Goal: Transaction & Acquisition: Purchase product/service

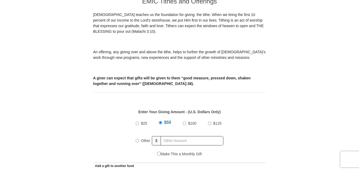
scroll to position [162, 0]
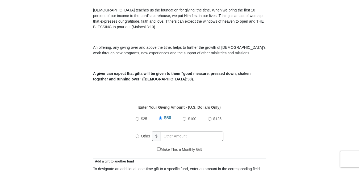
click at [138, 134] on input "Other" at bounding box center [137, 135] width 3 height 3
radio input "true"
type input "405.00"
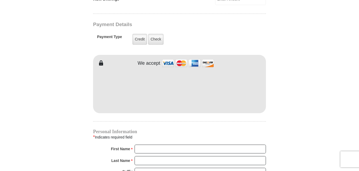
scroll to position [423, 0]
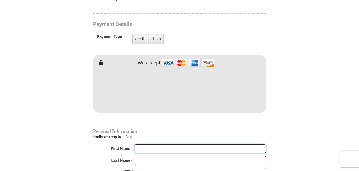
click at [151, 144] on input "First Name *" at bounding box center [200, 148] width 131 height 9
type input "[PERSON_NAME]"
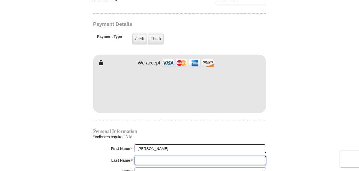
type input "[PERSON_NAME]"
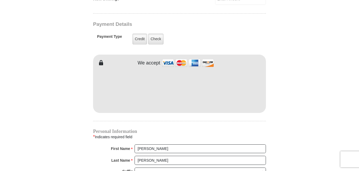
type input "[EMAIL_ADDRESS][DOMAIN_NAME]"
type input "[STREET_ADDRESS]"
type input "[PERSON_NAME]"
select select "[GEOGRAPHIC_DATA]"
type input "76036"
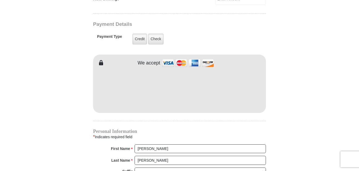
type input "4695004031"
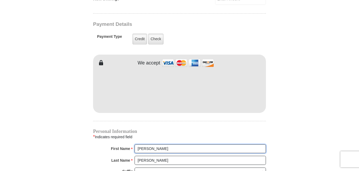
scroll to position [442, 0]
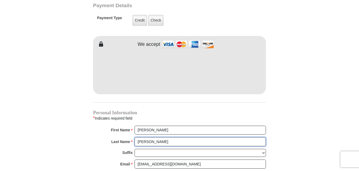
click at [140, 137] on input "[PERSON_NAME]" at bounding box center [200, 141] width 131 height 9
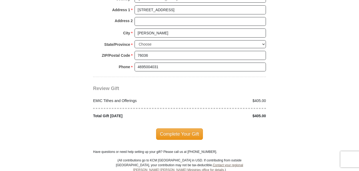
scroll to position [618, 0]
type input "Rose"
click at [180, 128] on span "Complete Your Gift" at bounding box center [179, 133] width 47 height 11
